Goal: Information Seeking & Learning: Learn about a topic

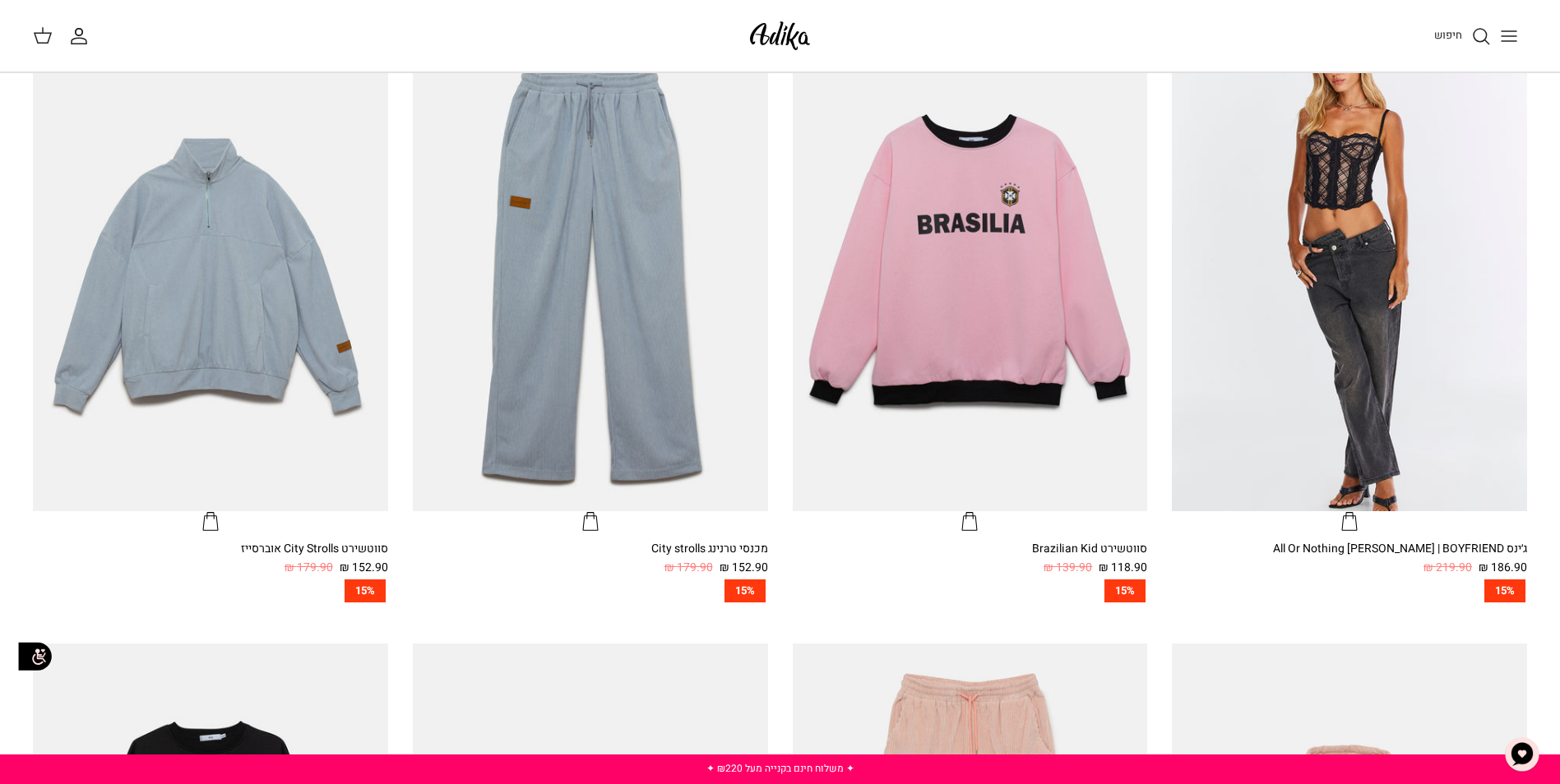
scroll to position [740, 0]
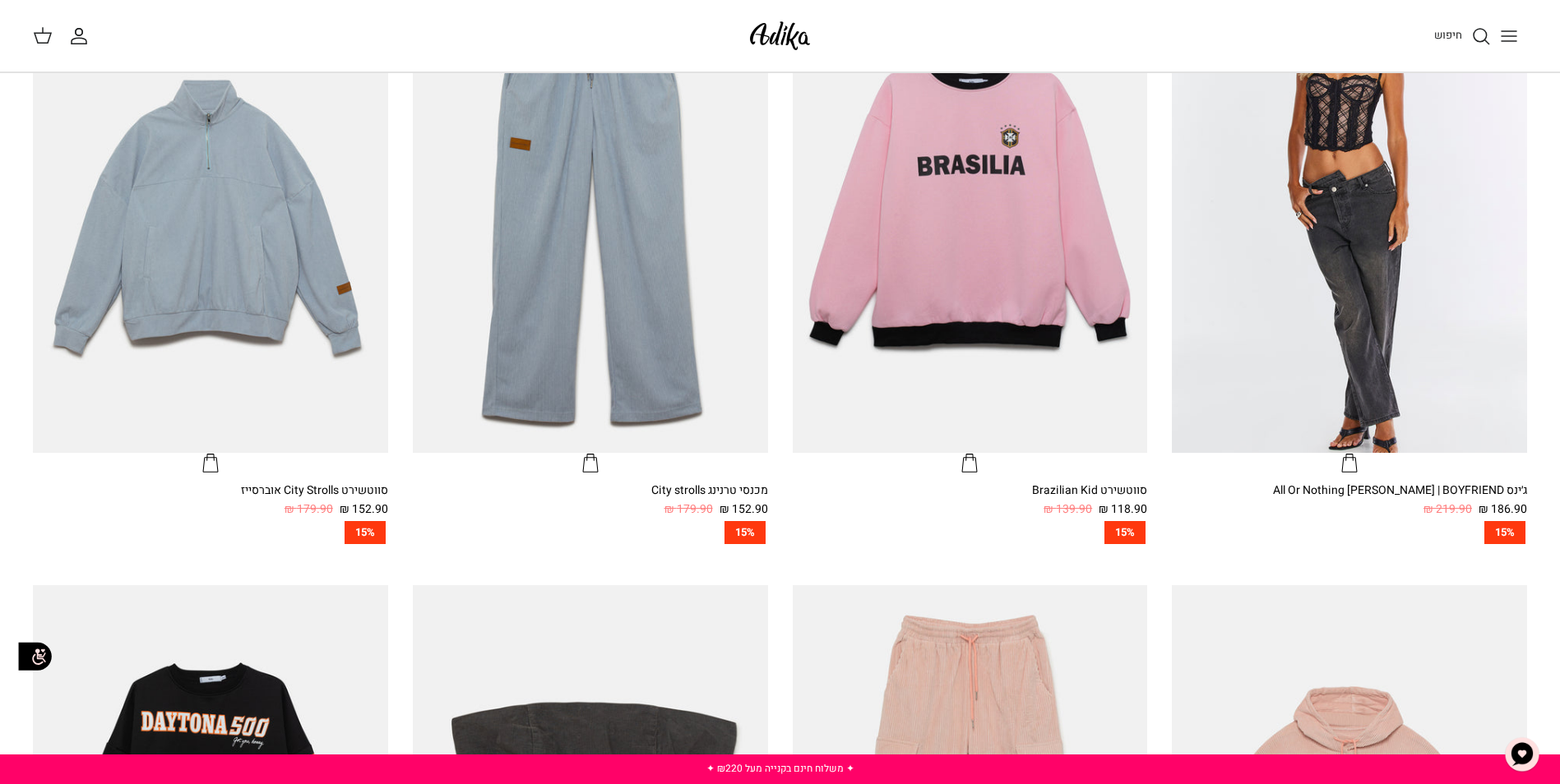
click at [1509, 27] on icon "Toggle menu" at bounding box center [1509, 36] width 20 height 20
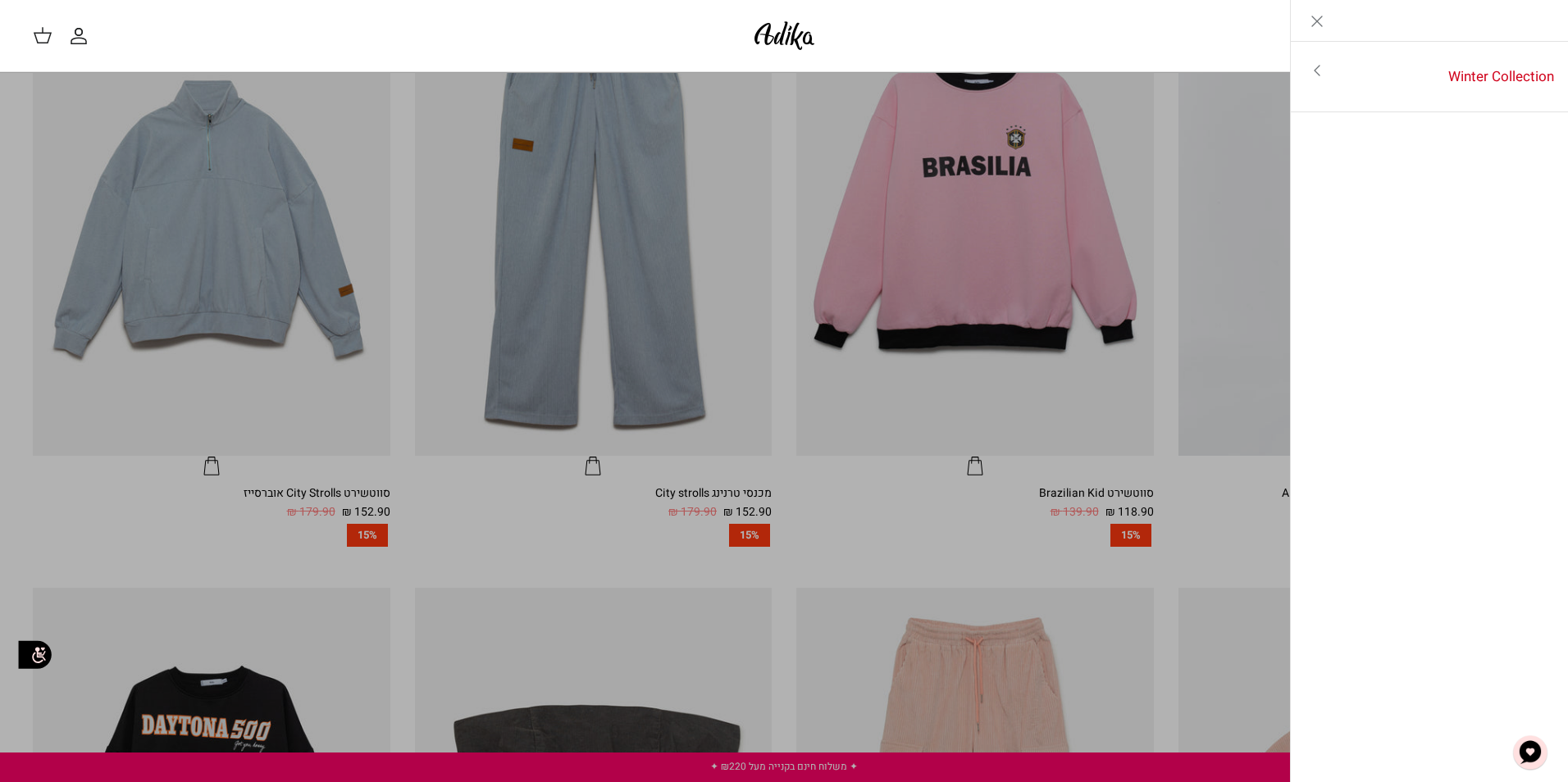
click at [1319, 73] on icon "Toggle menu" at bounding box center [1318, 71] width 20 height 20
click at [1318, 16] on icon "Close" at bounding box center [1318, 22] width 20 height 20
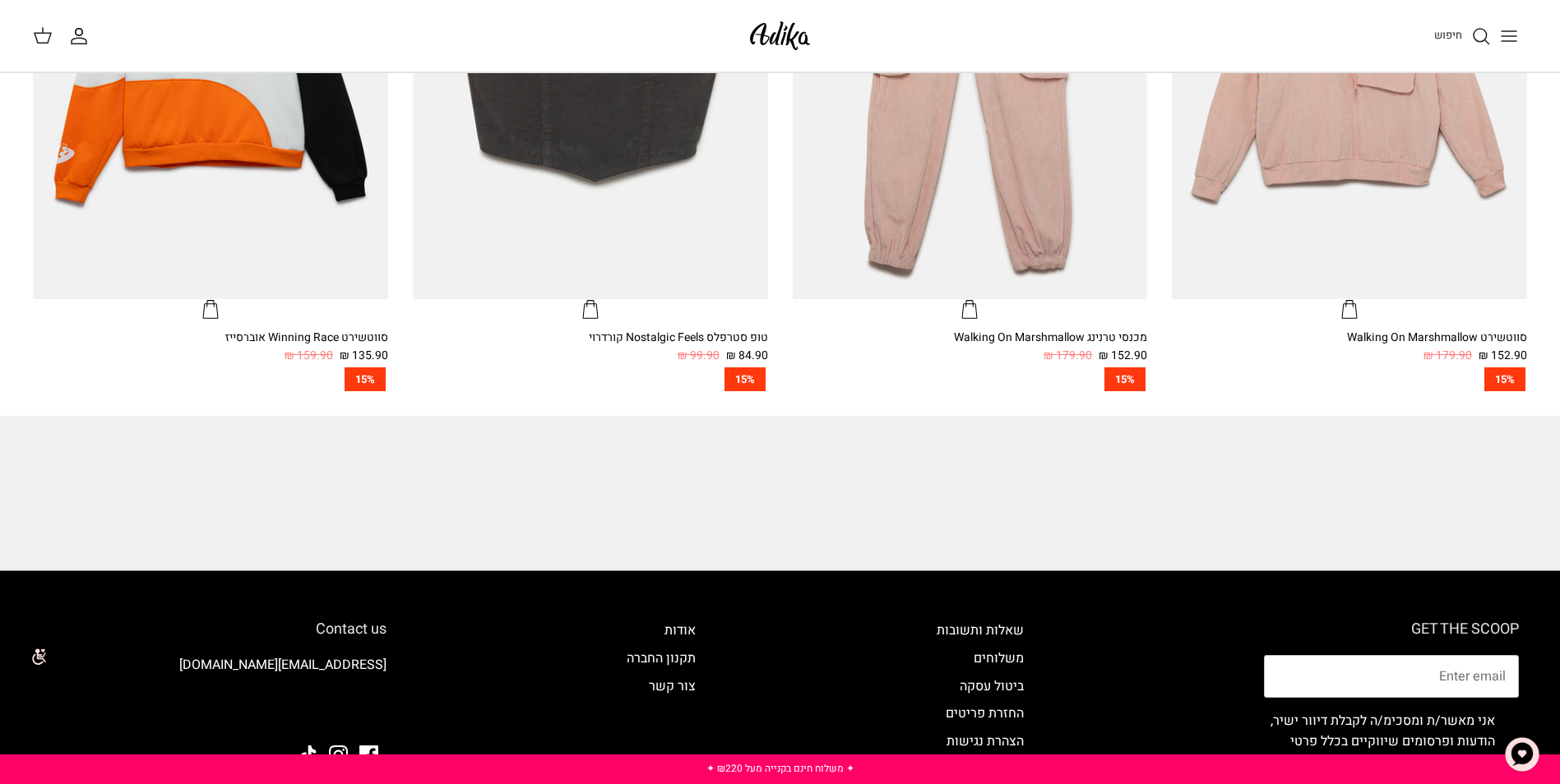
scroll to position [1789, 0]
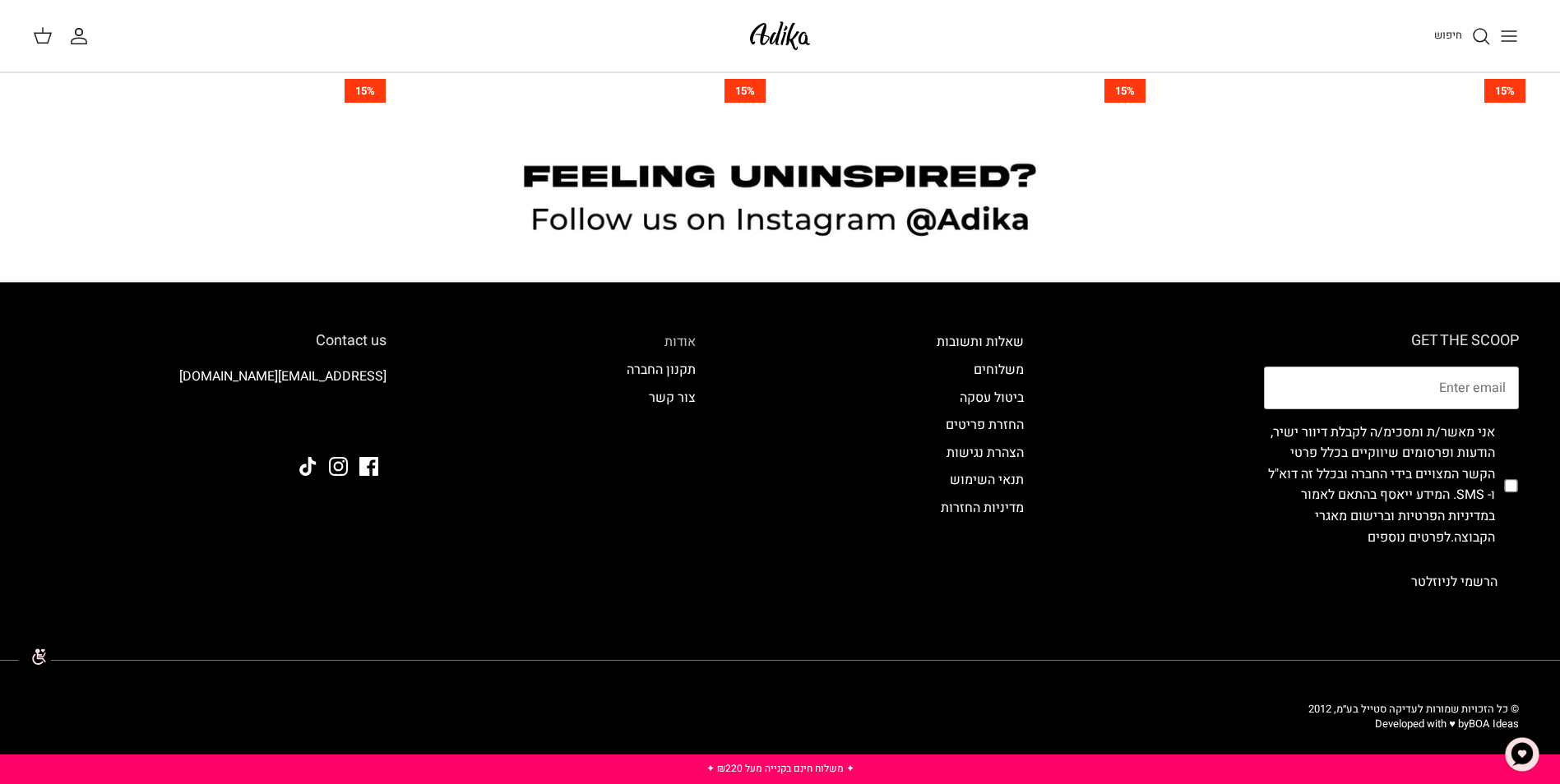
click at [682, 339] on link "אודות" at bounding box center [680, 342] width 31 height 20
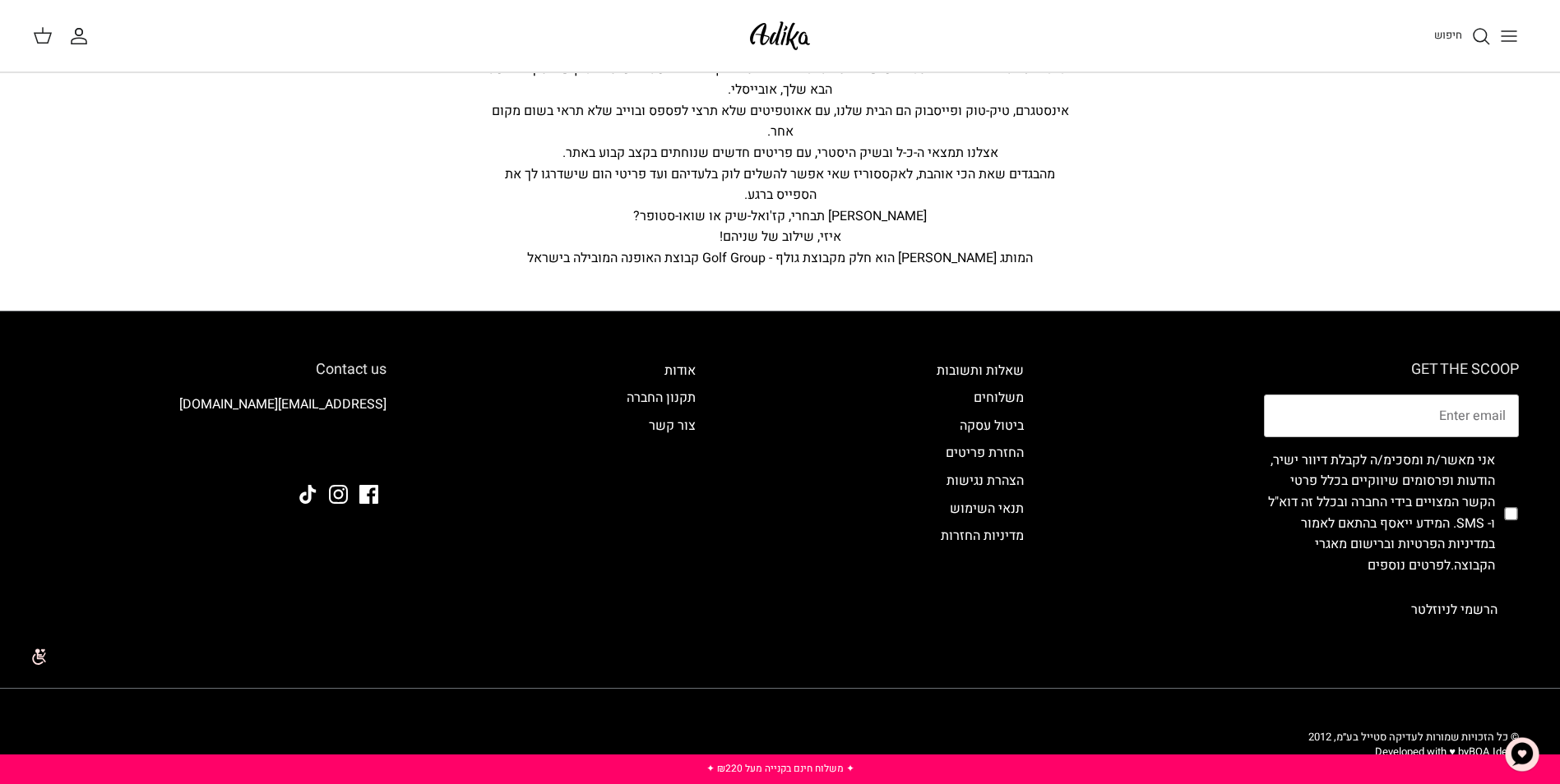
scroll to position [336, 0]
